Goal: Transaction & Acquisition: Purchase product/service

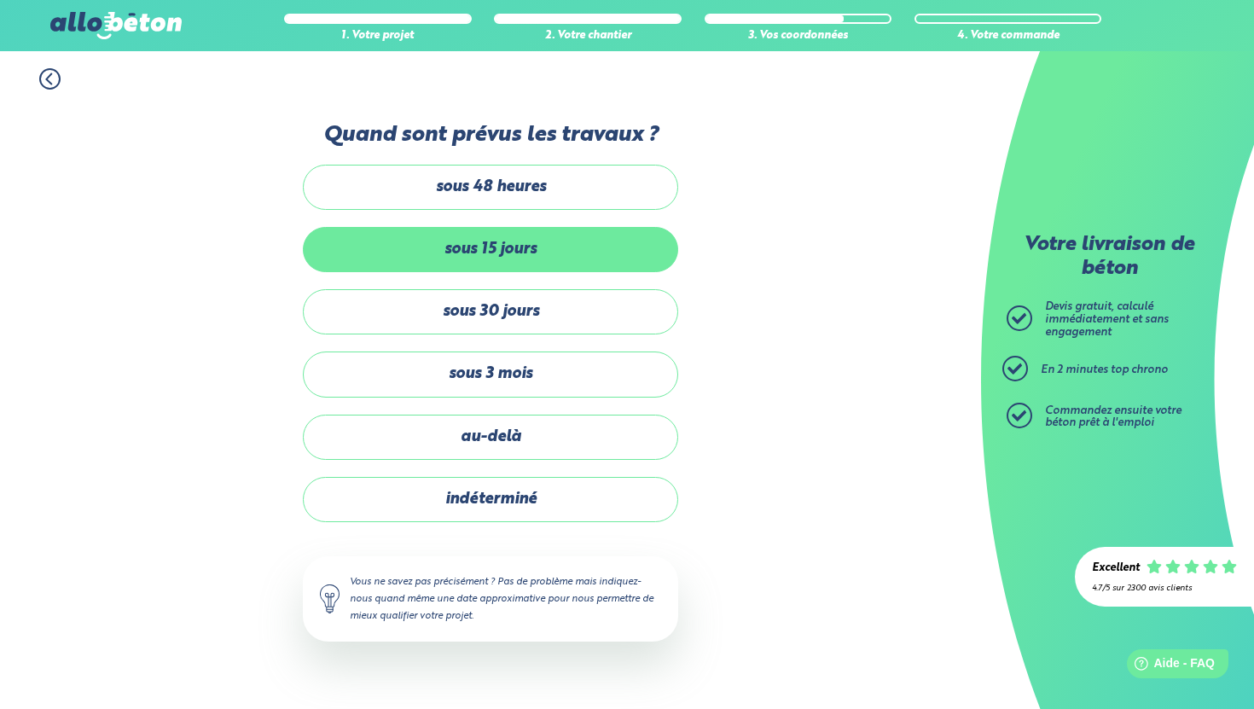
click at [455, 253] on label "sous 15 jours" at bounding box center [490, 249] width 375 height 45
click at [0, 0] on input "sous 15 jours" at bounding box center [0, 0] width 0 height 0
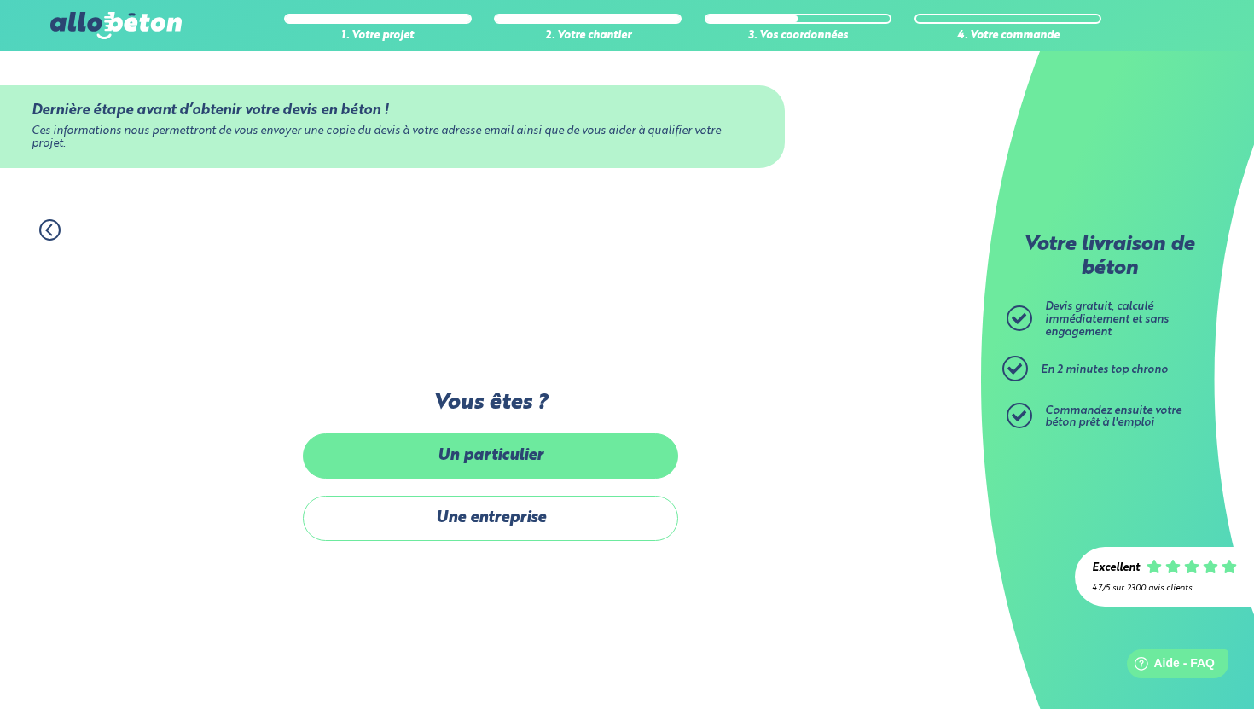
click at [466, 462] on label "Un particulier" at bounding box center [490, 455] width 375 height 45
click at [0, 0] on input "Un particulier" at bounding box center [0, 0] width 0 height 0
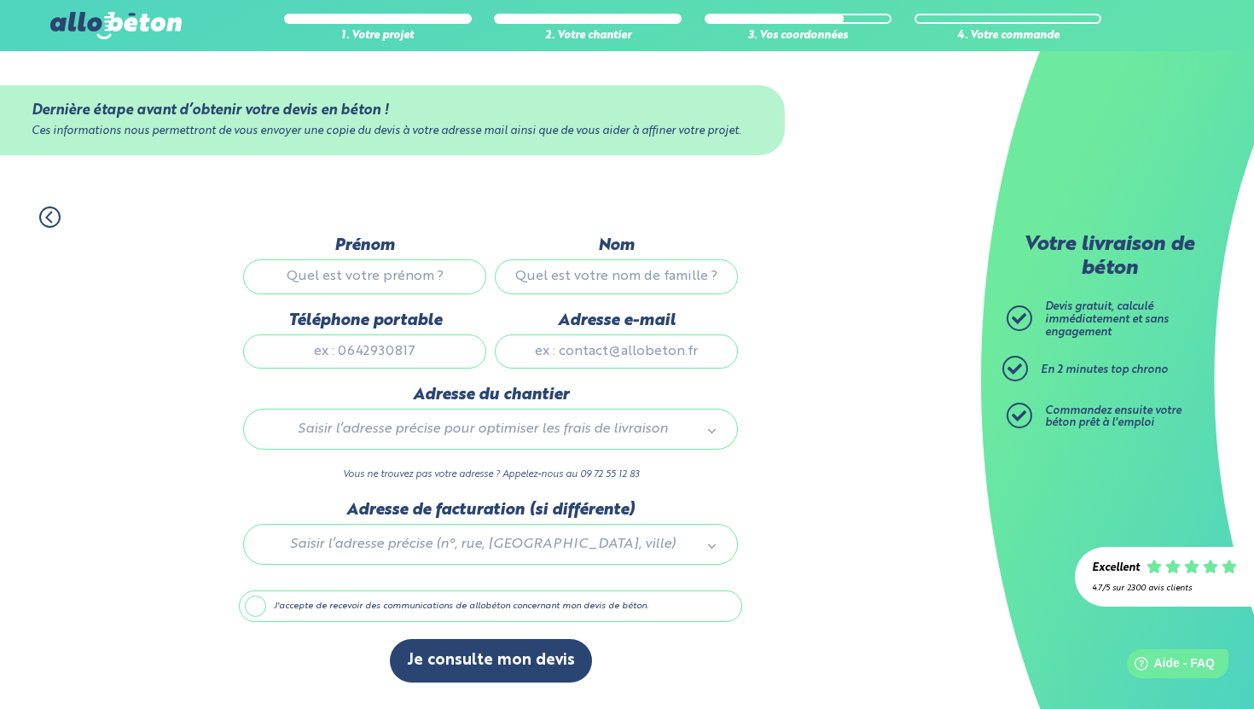
click at [124, 37] on img at bounding box center [115, 25] width 131 height 27
click at [123, 30] on img at bounding box center [115, 25] width 131 height 27
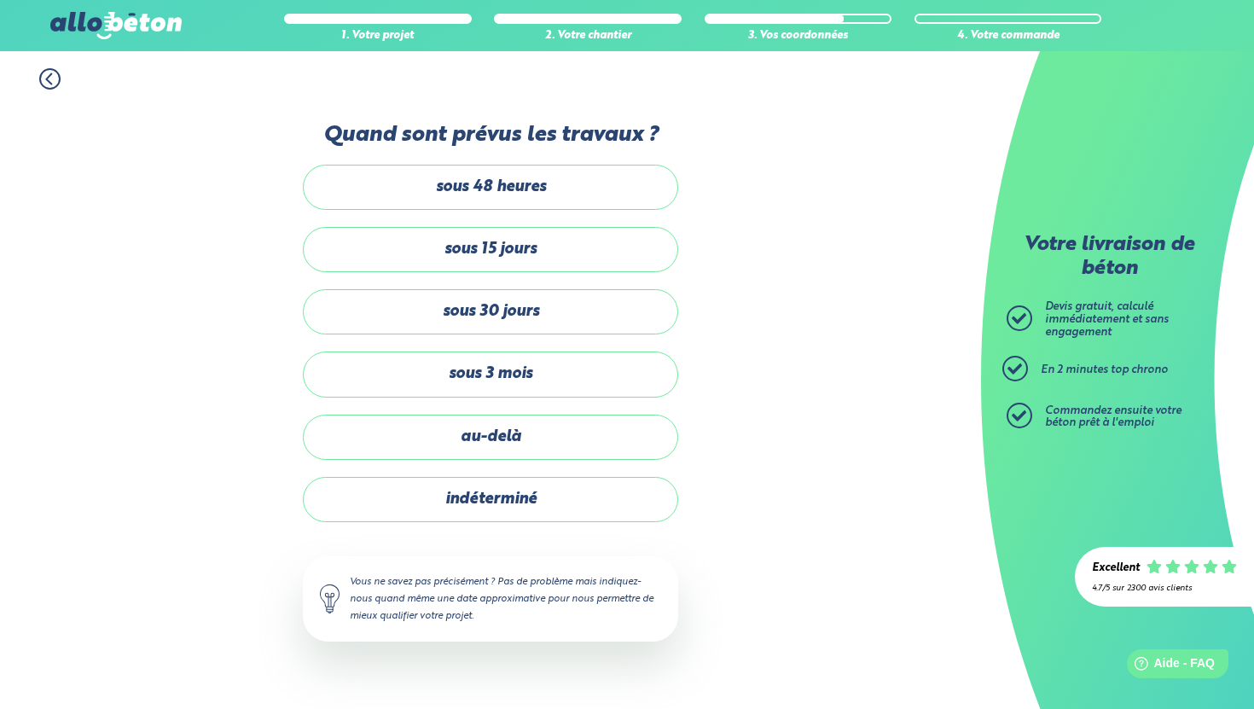
scroll to position [82, 0]
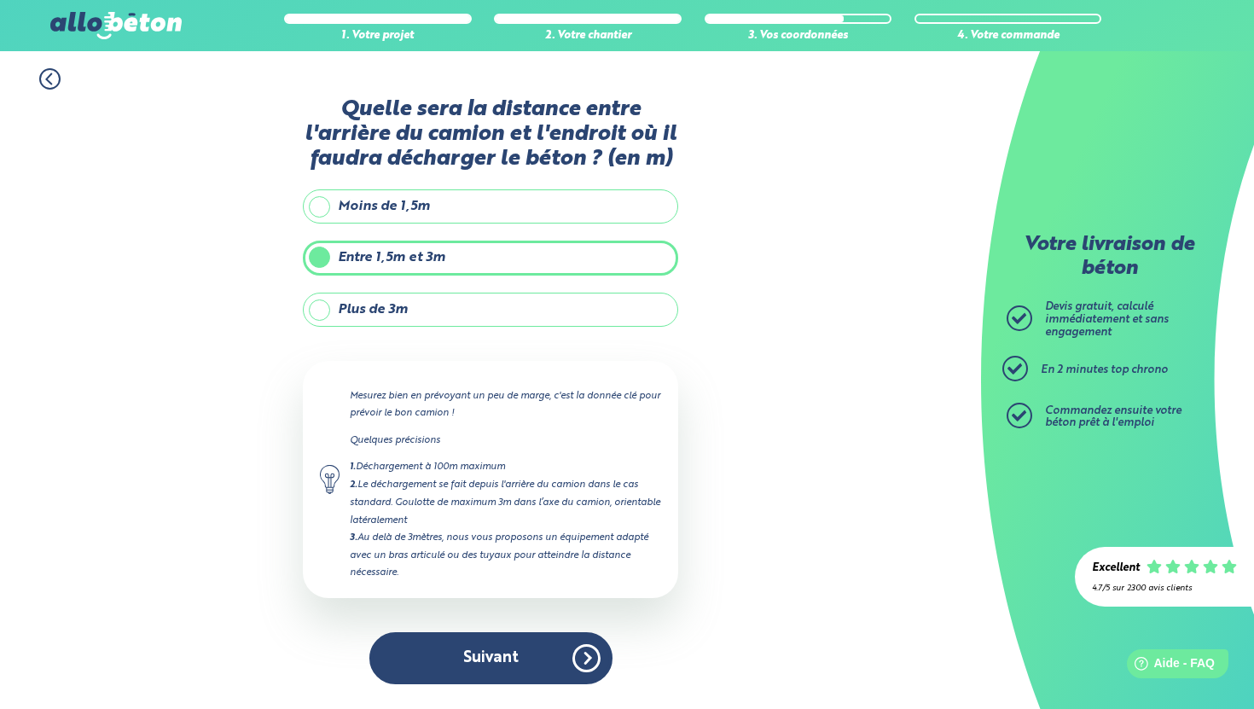
scroll to position [85, 0]
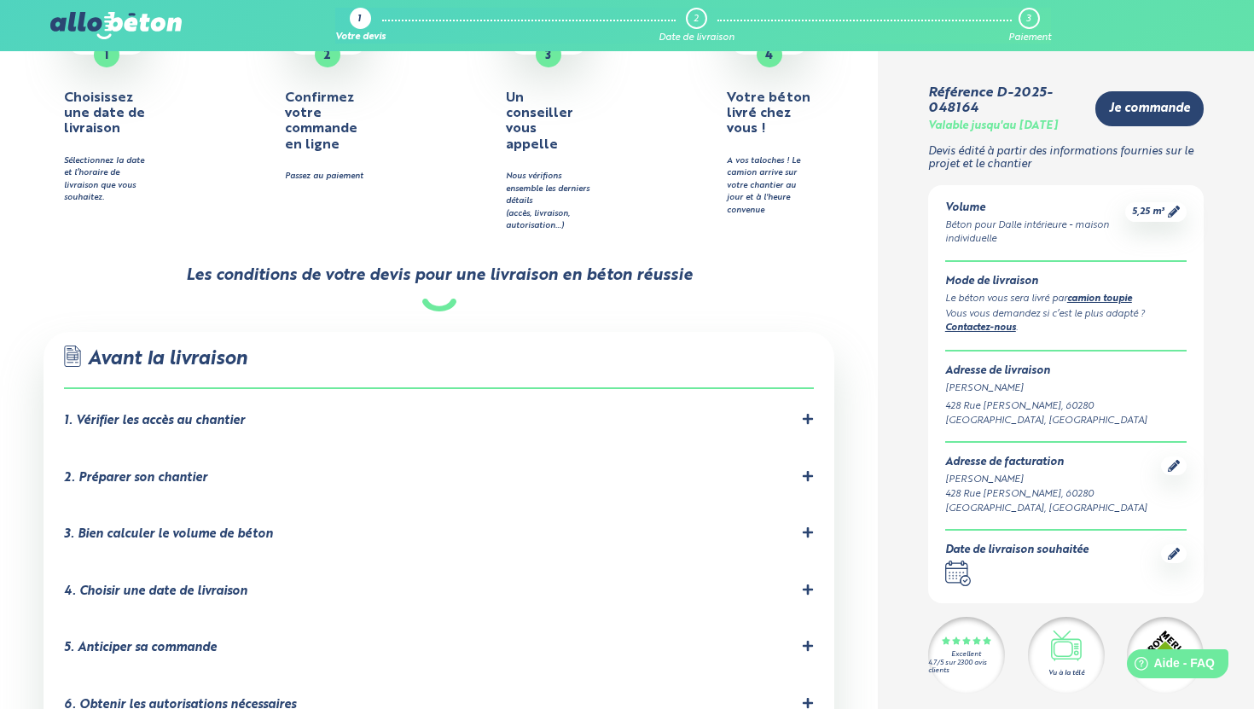
scroll to position [816, 0]
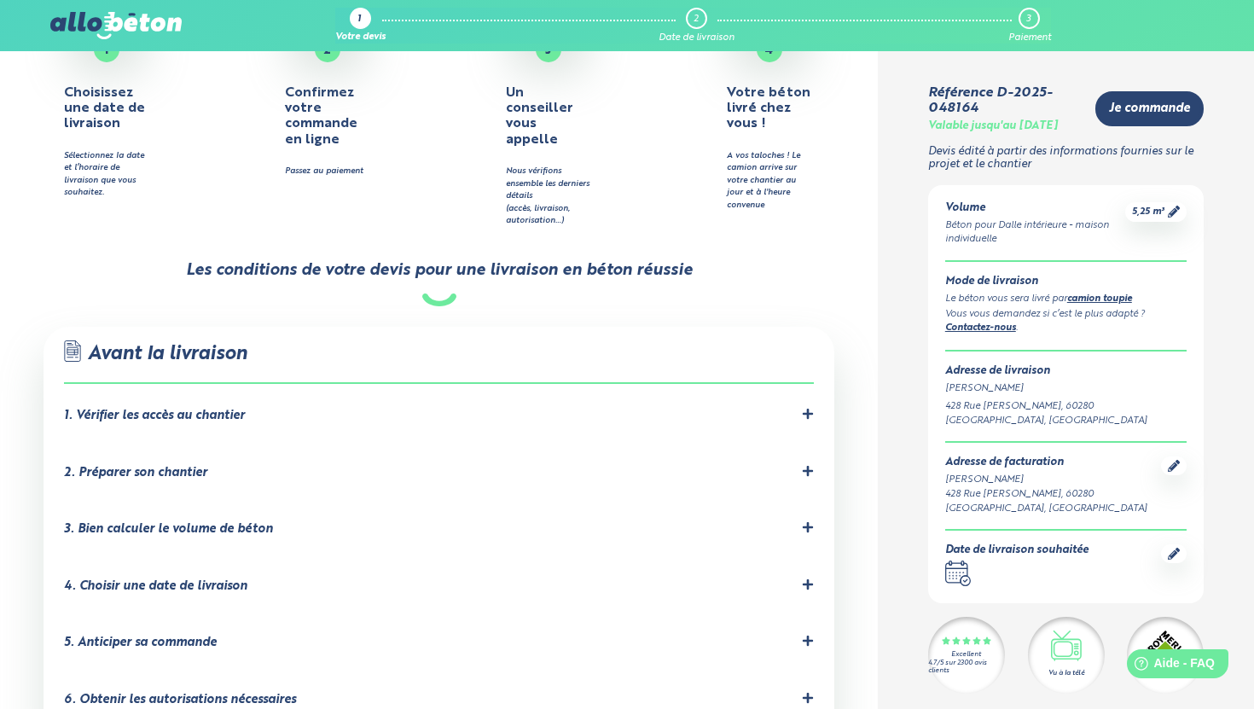
click at [260, 391] on li "1. Vérifier les accès au chantier Les accès au chantier doivent être dégagés et…" at bounding box center [438, 419] width 749 height 57
click at [266, 408] on div "1. Vérifier les accès au chantier Les accès au chantier doivent être dégagés et…" at bounding box center [438, 419] width 749 height 23
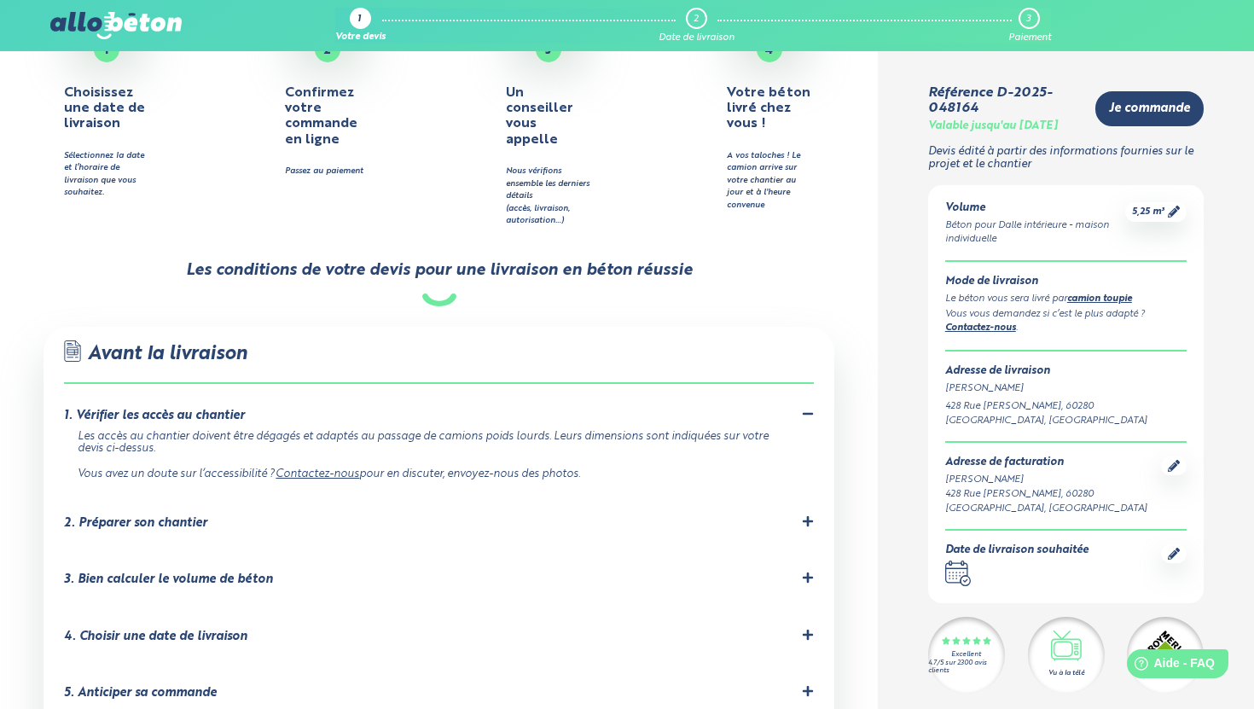
click at [299, 408] on div "1. Vérifier les accès au chantier" at bounding box center [438, 416] width 749 height 16
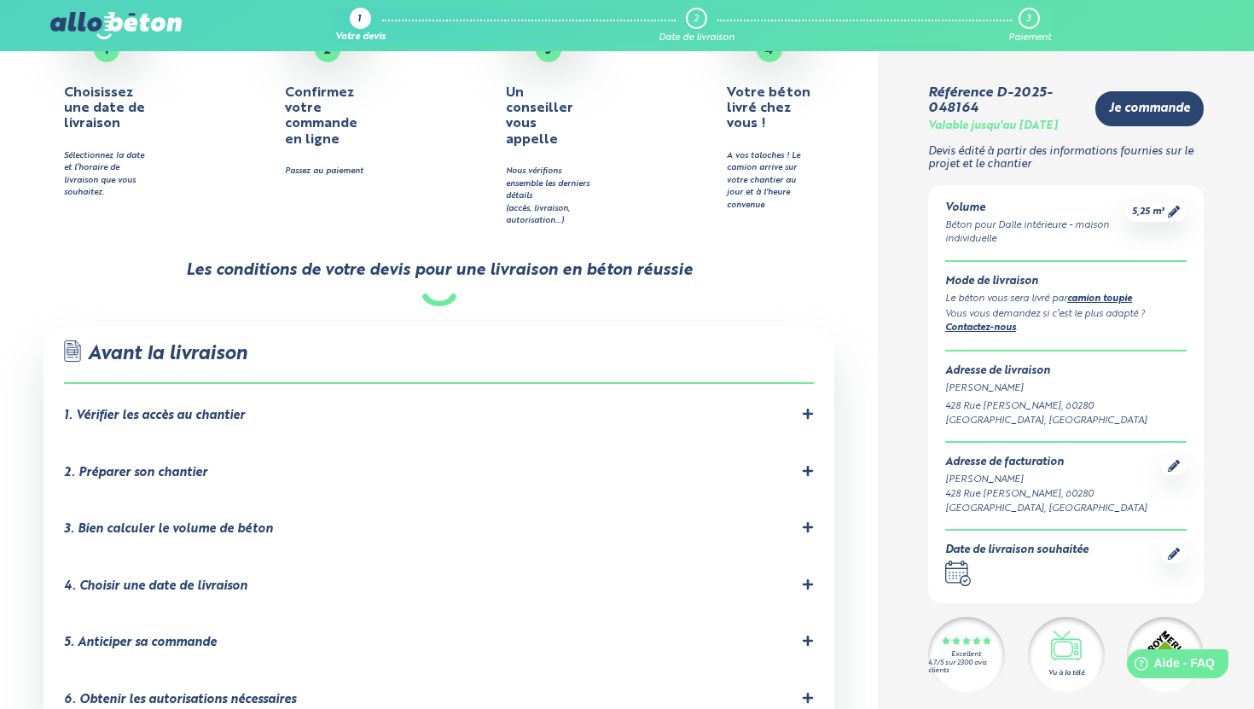
click at [299, 465] on div "2. Préparer son chantier" at bounding box center [438, 473] width 749 height 16
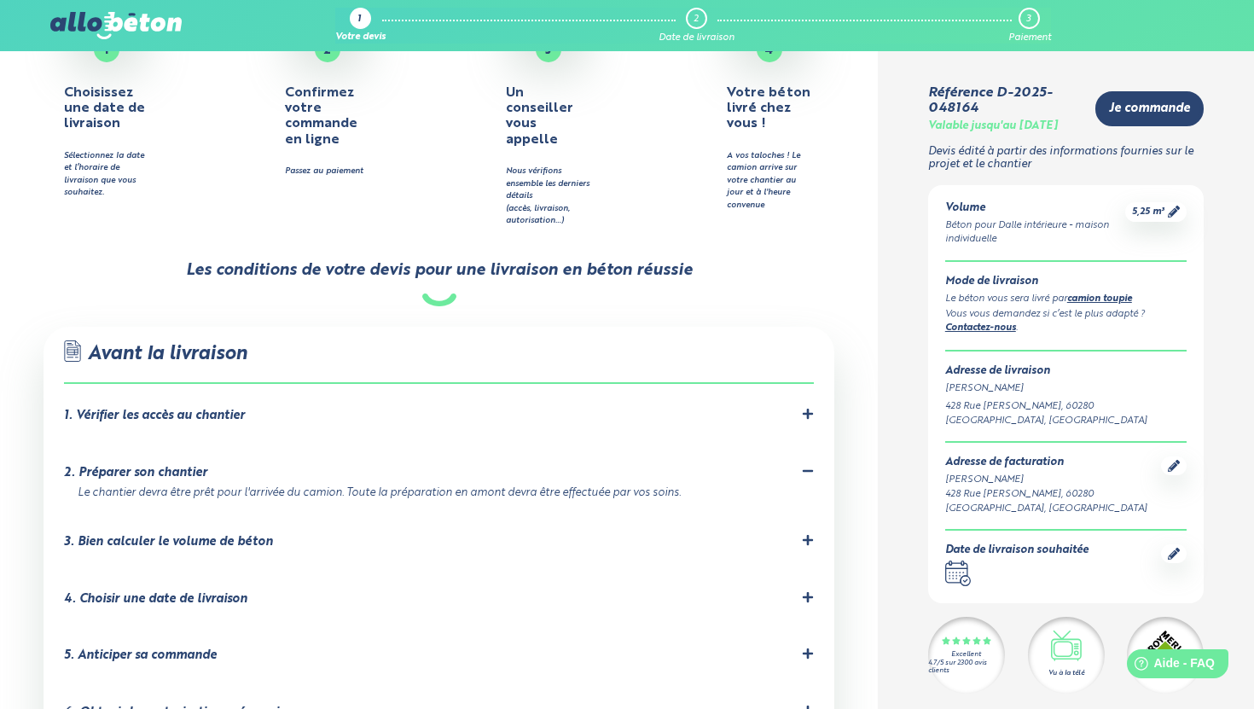
click at [299, 465] on div "2. Préparer son chantier" at bounding box center [438, 473] width 749 height 16
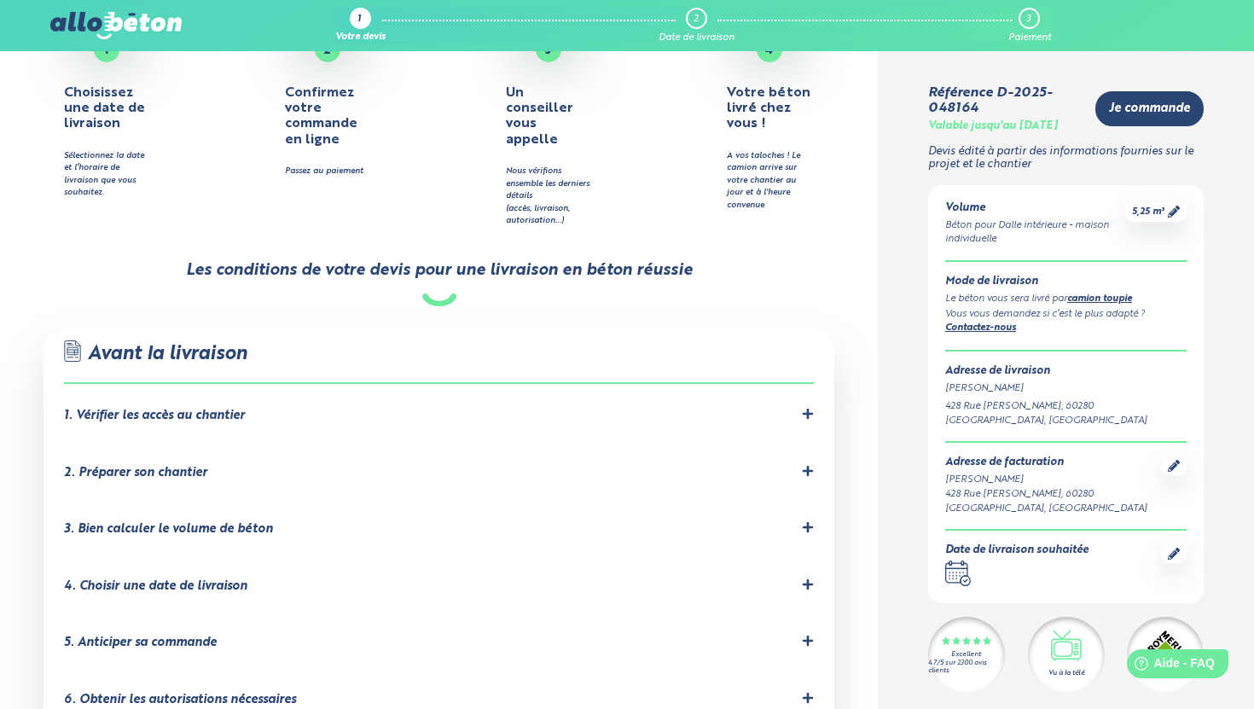
click at [299, 504] on li "3. Bien calculer le volume de béton Prenez soigneusement vos mesures. Vous pour…" at bounding box center [438, 532] width 749 height 57
click at [299, 521] on div "3. Bien calculer le volume de béton" at bounding box center [438, 529] width 749 height 16
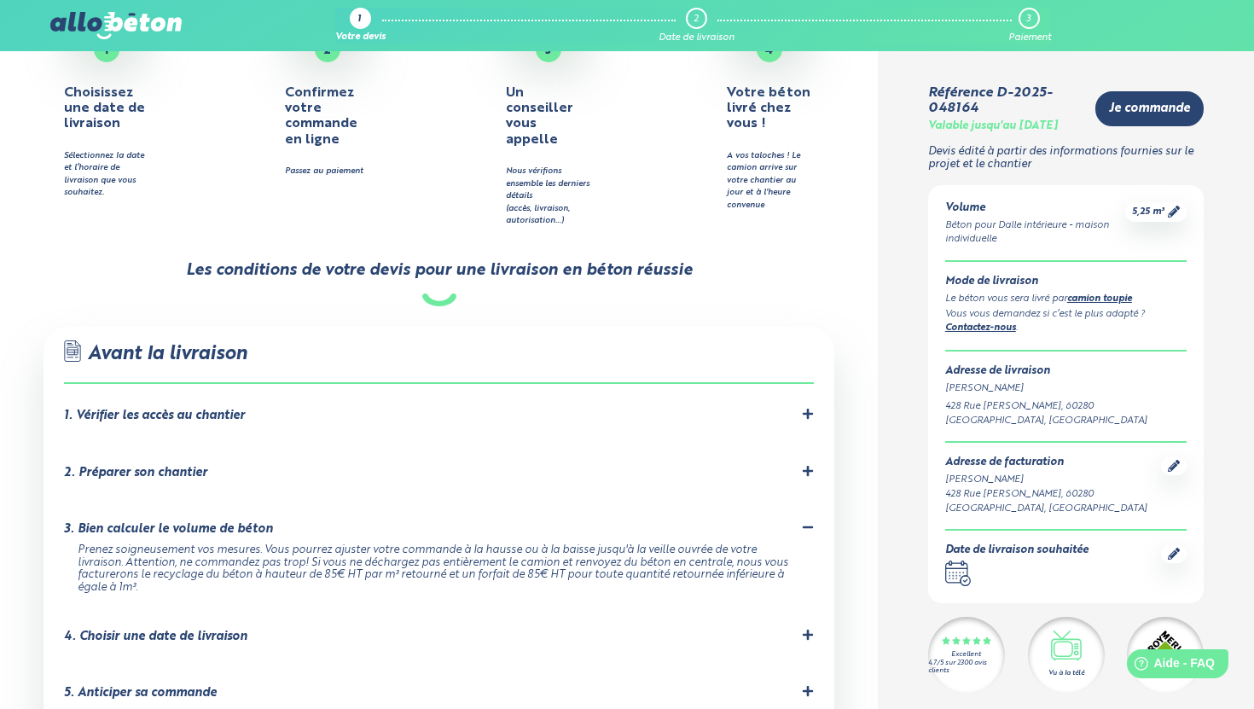
click at [300, 521] on div "3. Bien calculer le volume de béton" at bounding box center [438, 529] width 749 height 16
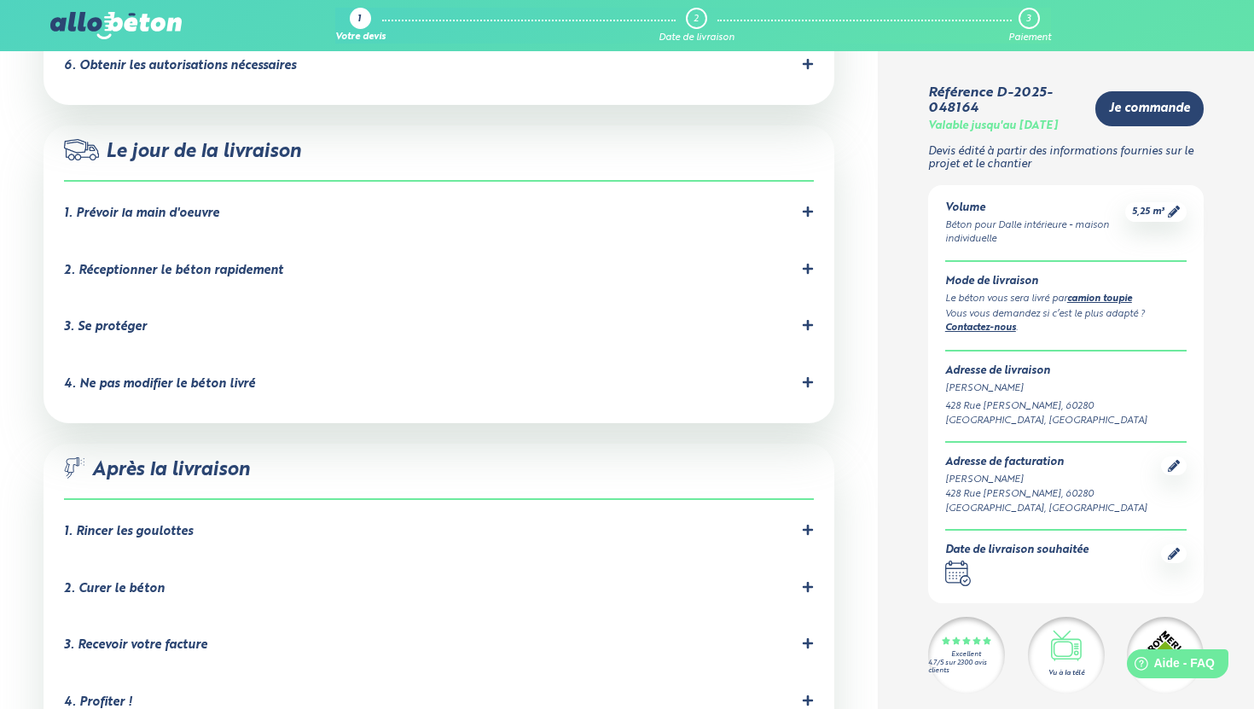
scroll to position [1462, 0]
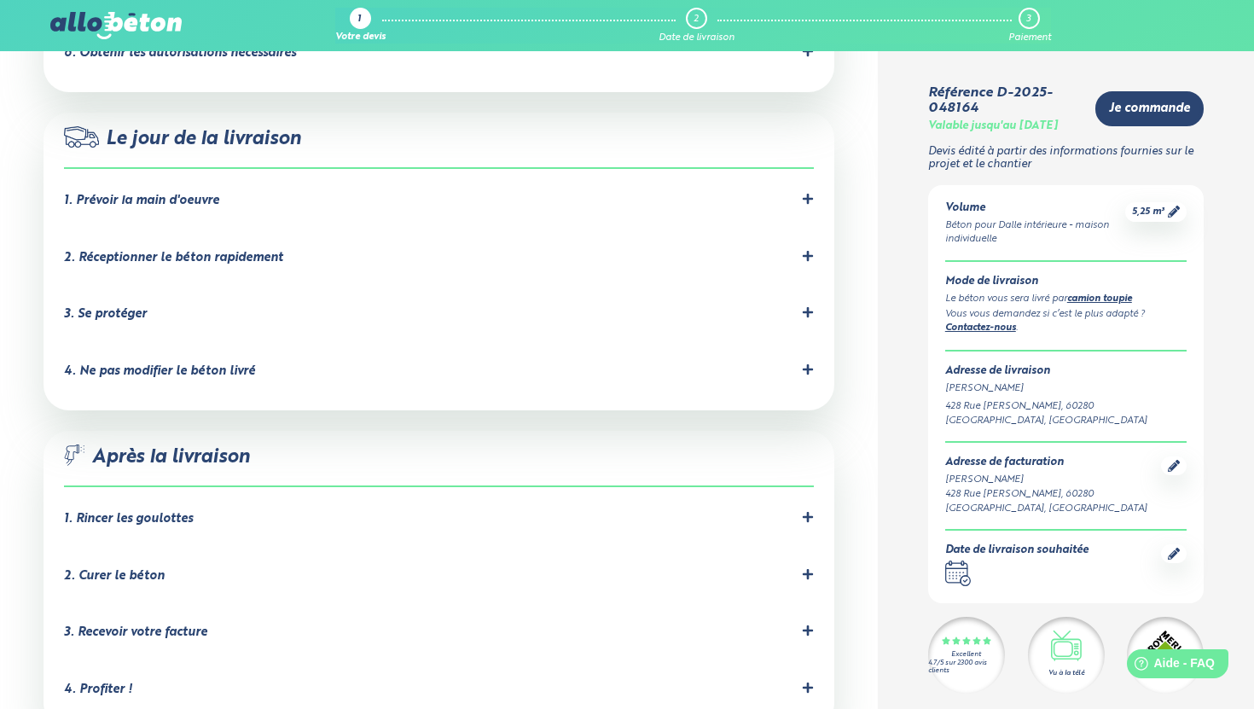
click at [290, 511] on div "1. Rincer les goulottes" at bounding box center [438, 519] width 749 height 16
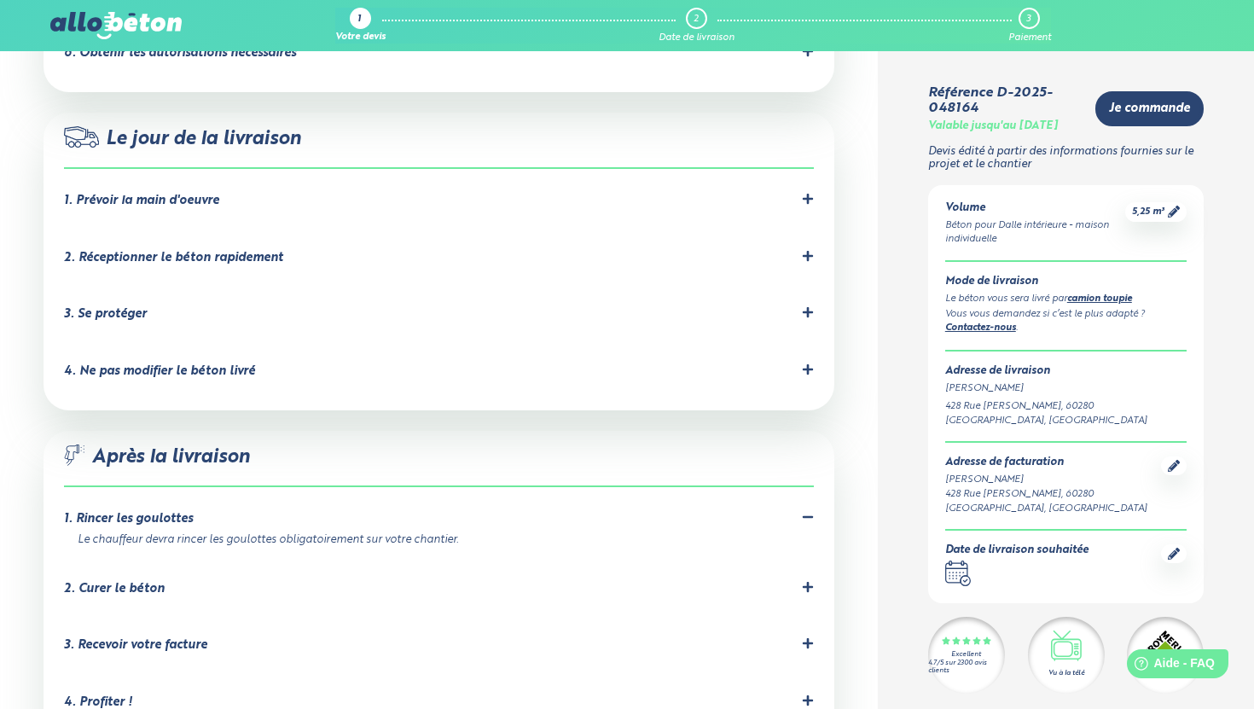
click at [303, 581] on div "2. Curer le béton" at bounding box center [438, 589] width 749 height 16
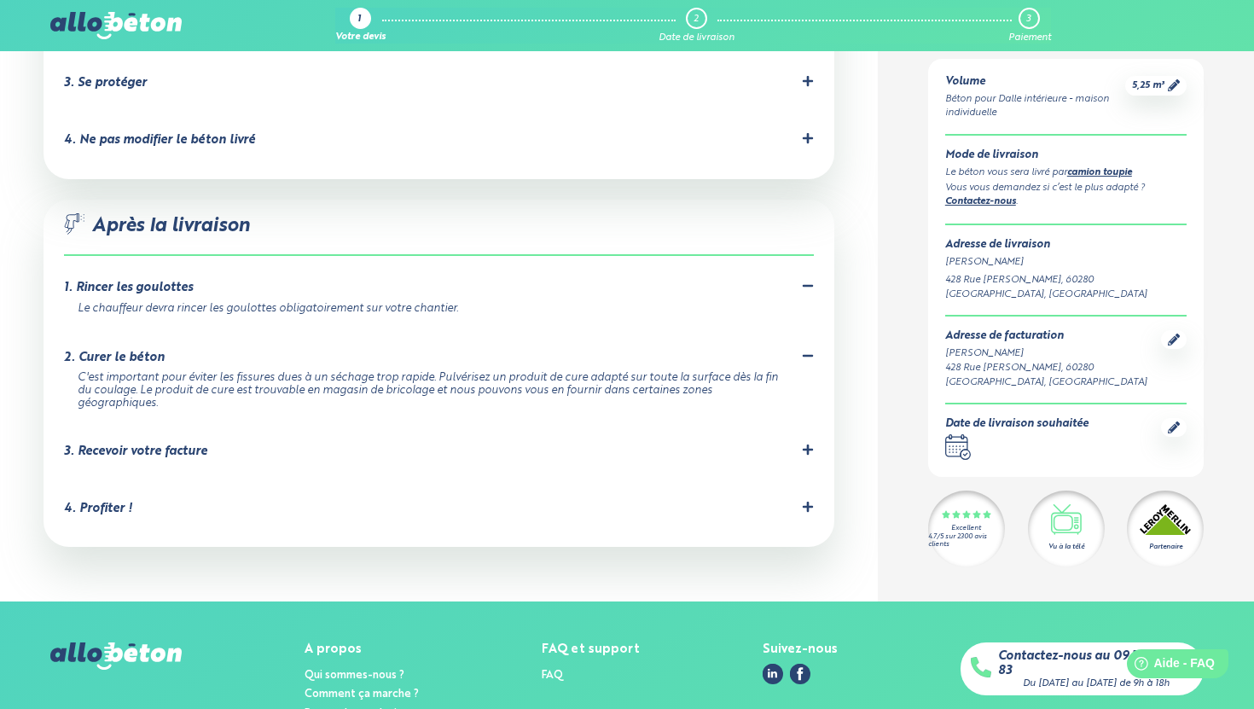
scroll to position [1702, 0]
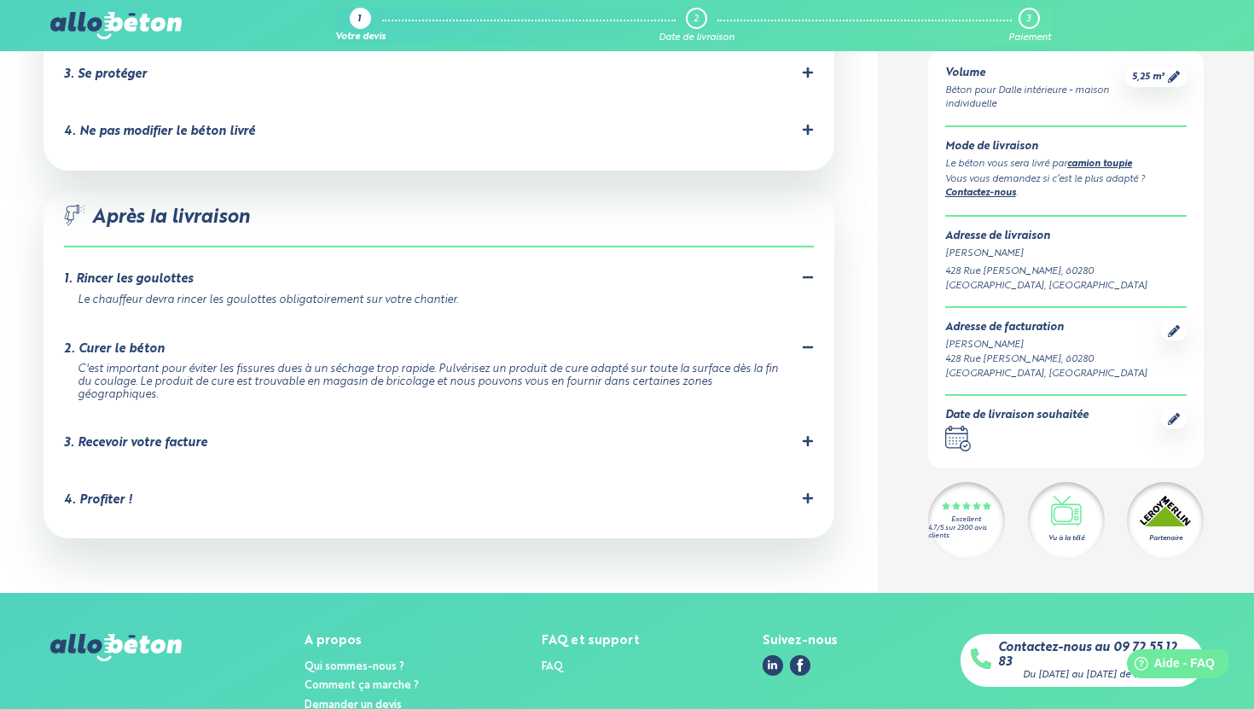
click at [247, 435] on div "3. Recevoir votre facture Votre facture sera envoyée automatiquement par mail l…" at bounding box center [438, 446] width 749 height 23
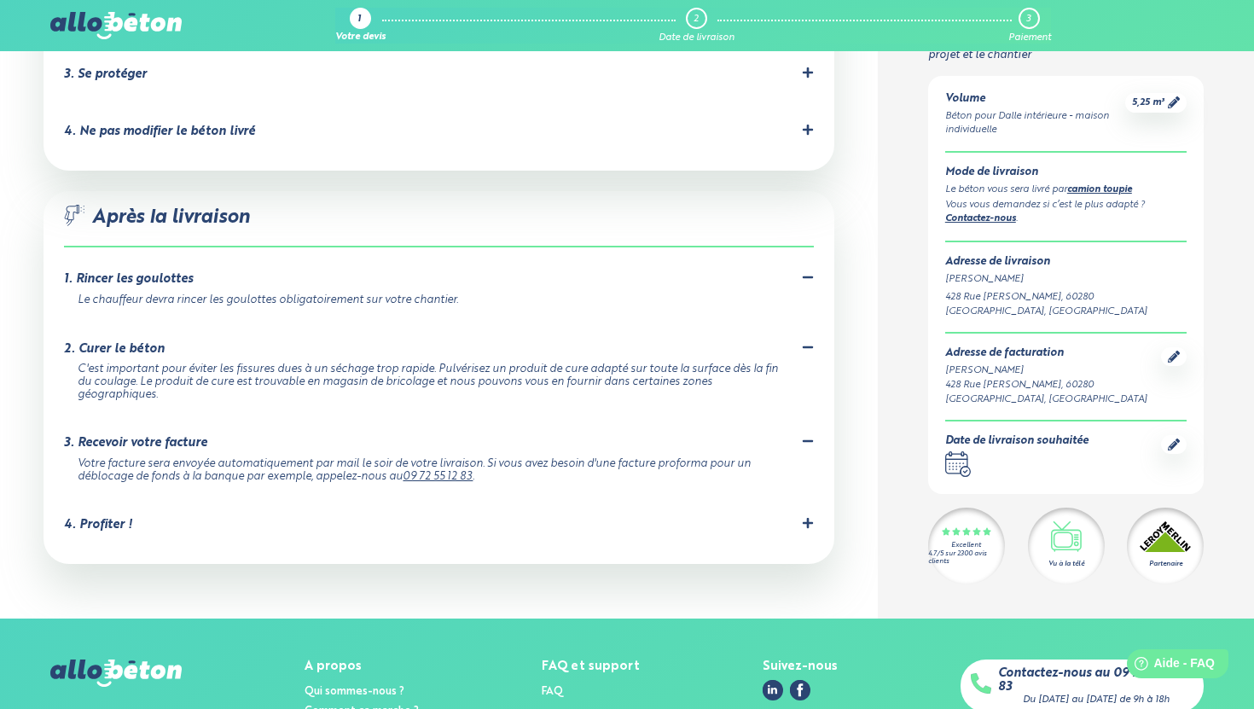
click at [247, 435] on div "3. Recevoir votre facture Votre facture sera envoyée automatiquement par mail l…" at bounding box center [438, 459] width 749 height 48
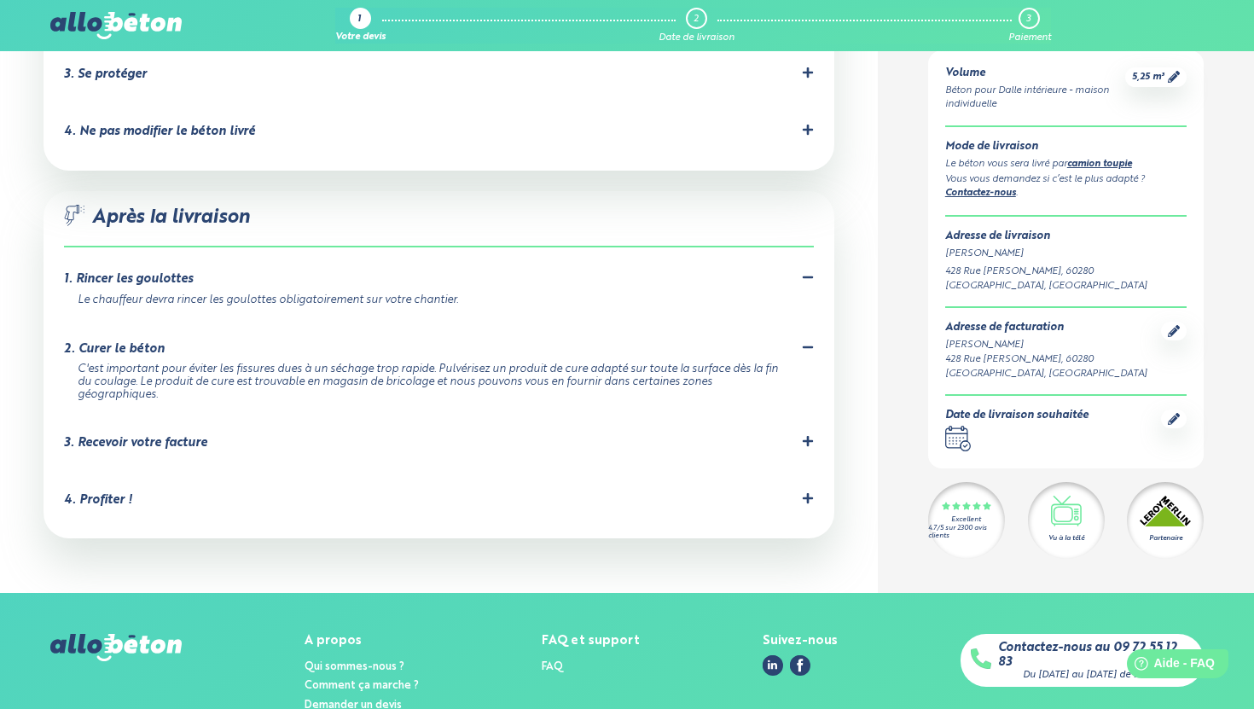
click at [248, 492] on div "4. Profiter !" at bounding box center [438, 500] width 749 height 16
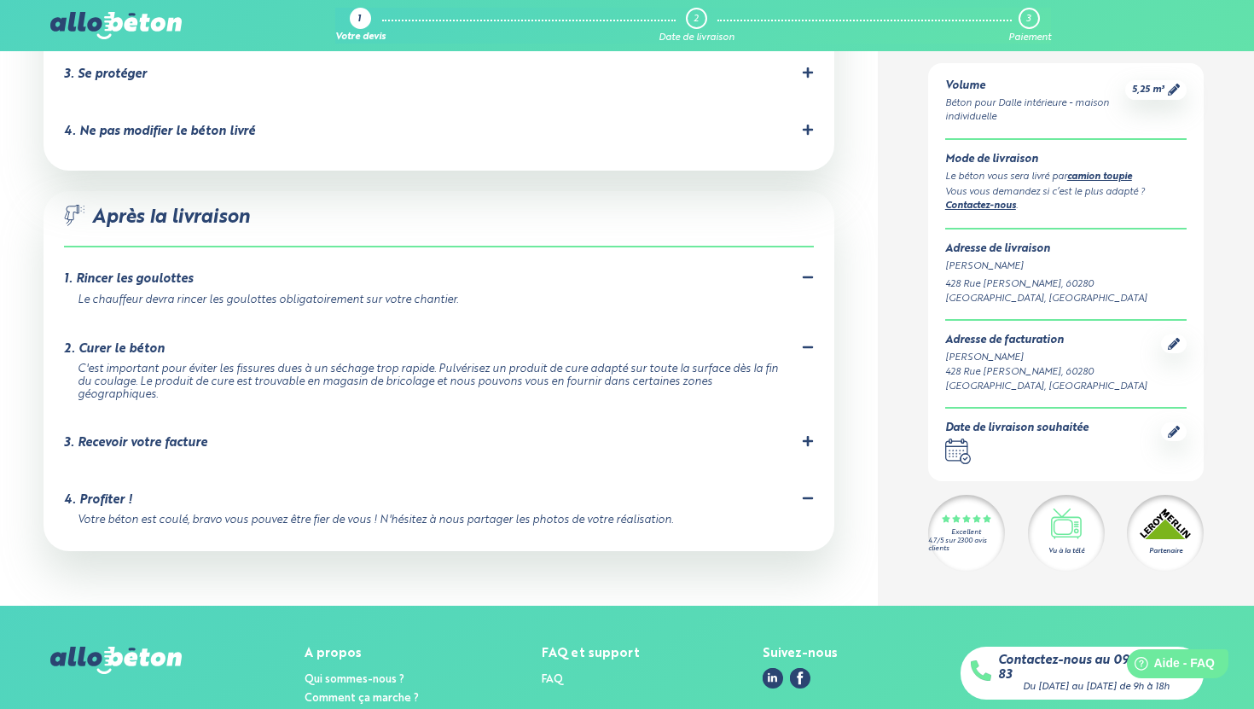
click at [248, 492] on div "4. Profiter !" at bounding box center [438, 500] width 749 height 16
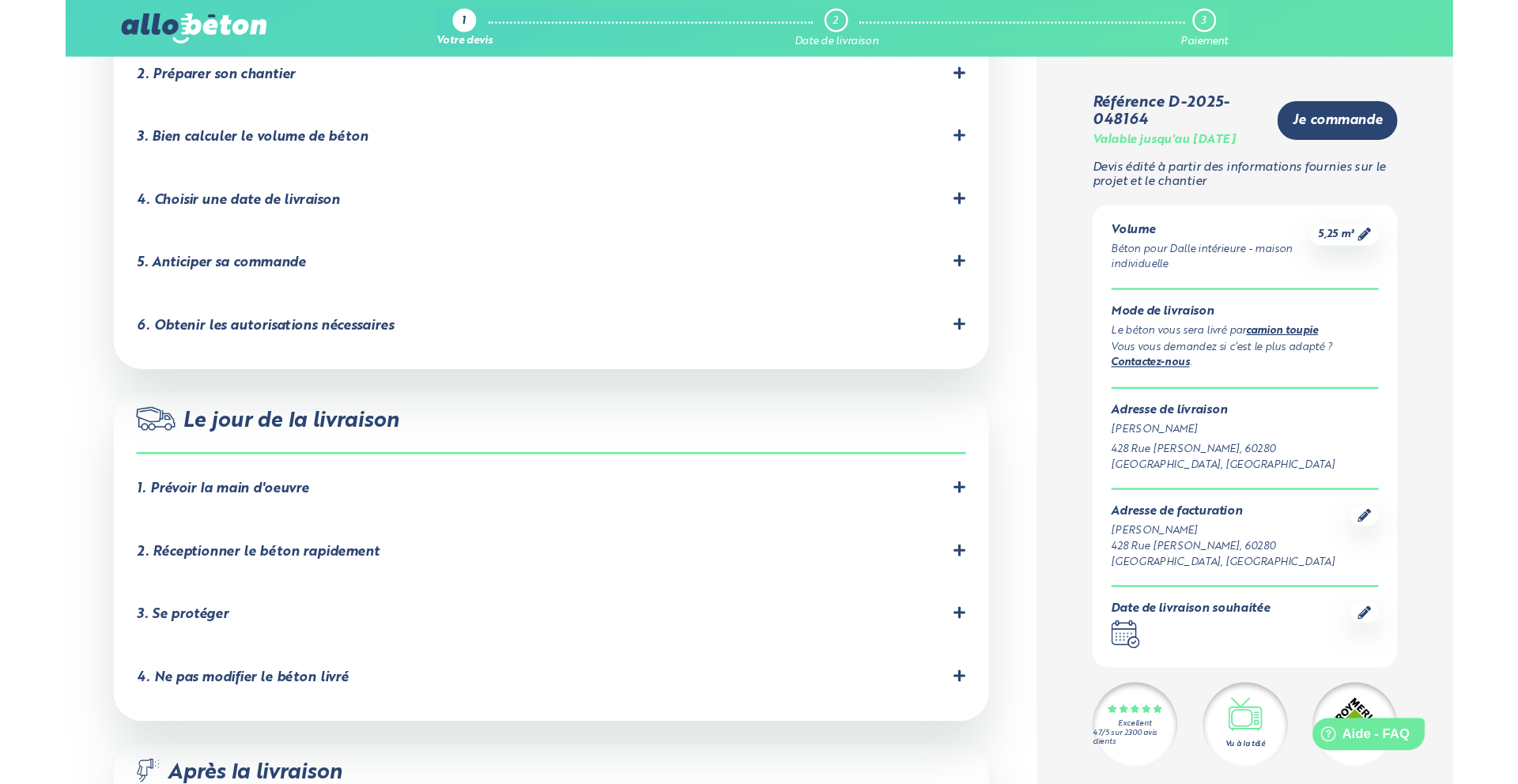
scroll to position [1126, 0]
